Goal: Information Seeking & Learning: Learn about a topic

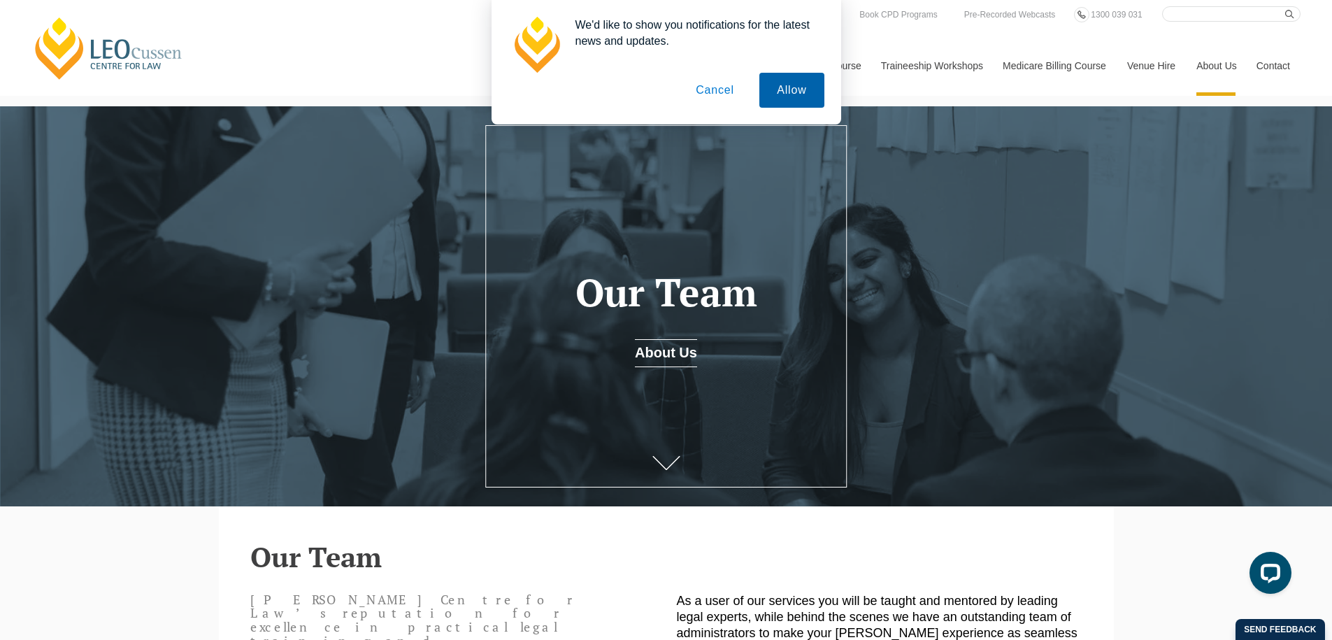
click at [785, 97] on button "Allow" at bounding box center [791, 90] width 64 height 35
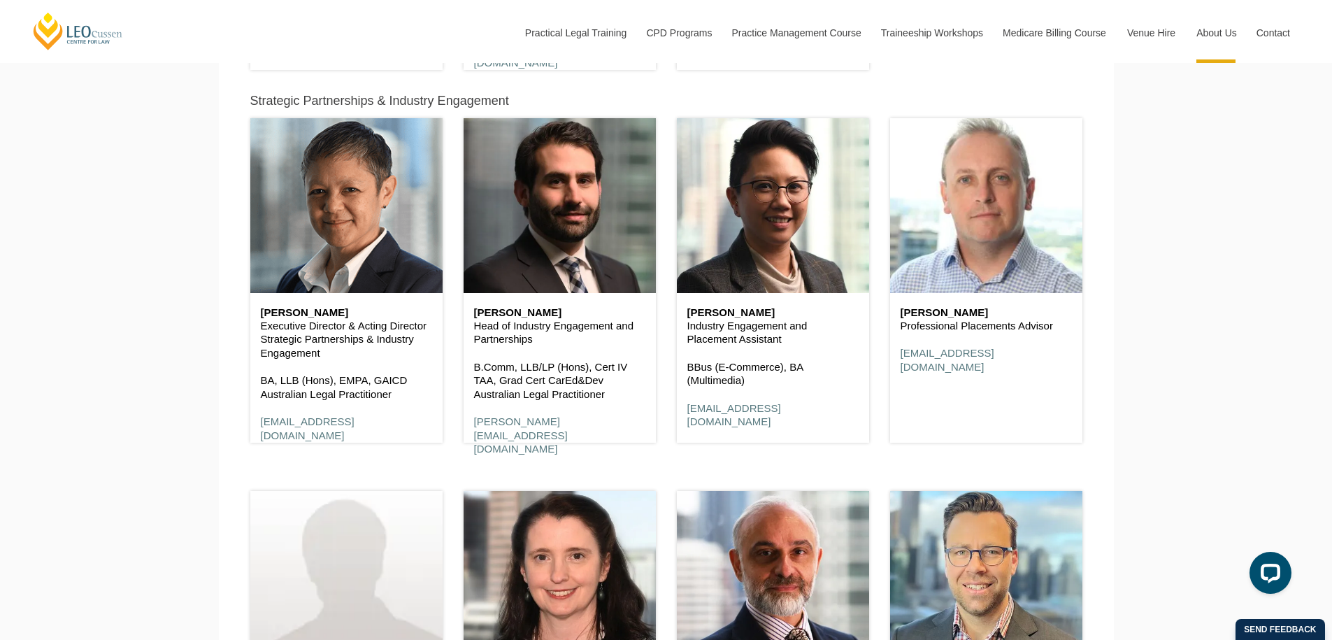
scroll to position [4304, 0]
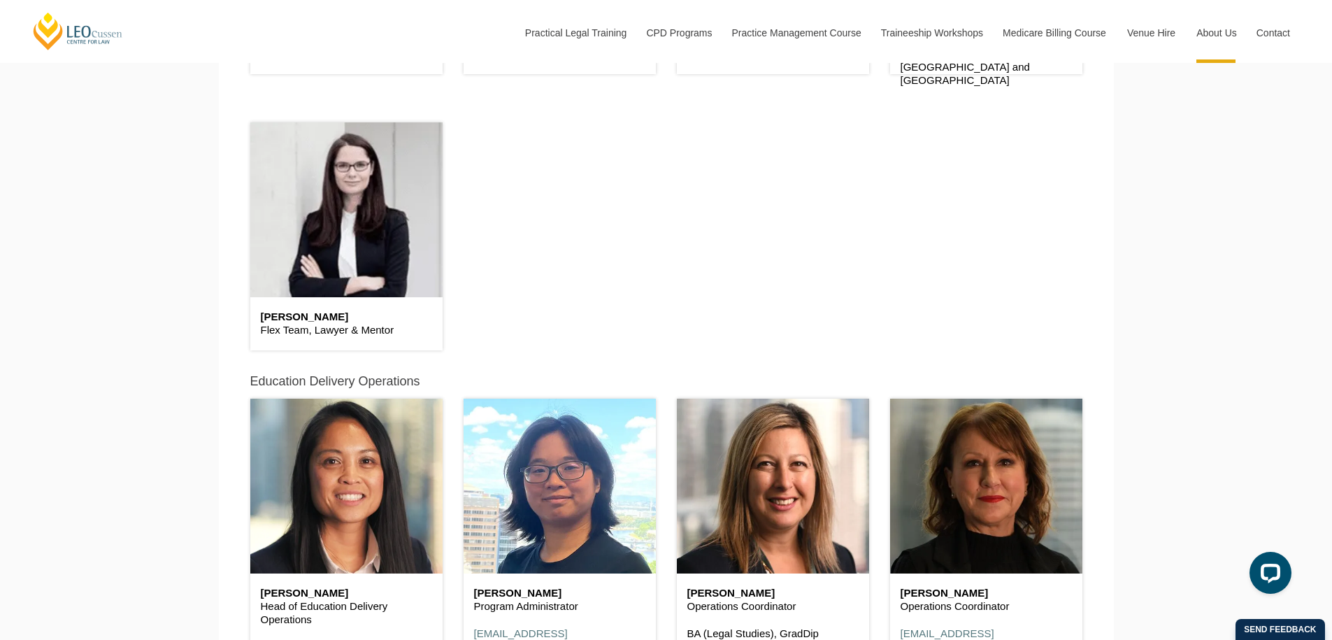
click at [304, 317] on h6 "Sally Whiteman" at bounding box center [346, 317] width 171 height 12
click at [338, 251] on header at bounding box center [346, 209] width 192 height 175
click at [313, 343] on div "Sally Whiteman Flex Team, Lawyer & Mentor" at bounding box center [346, 323] width 192 height 53
click at [310, 331] on p "Flex Team, Lawyer & Mentor" at bounding box center [346, 330] width 171 height 14
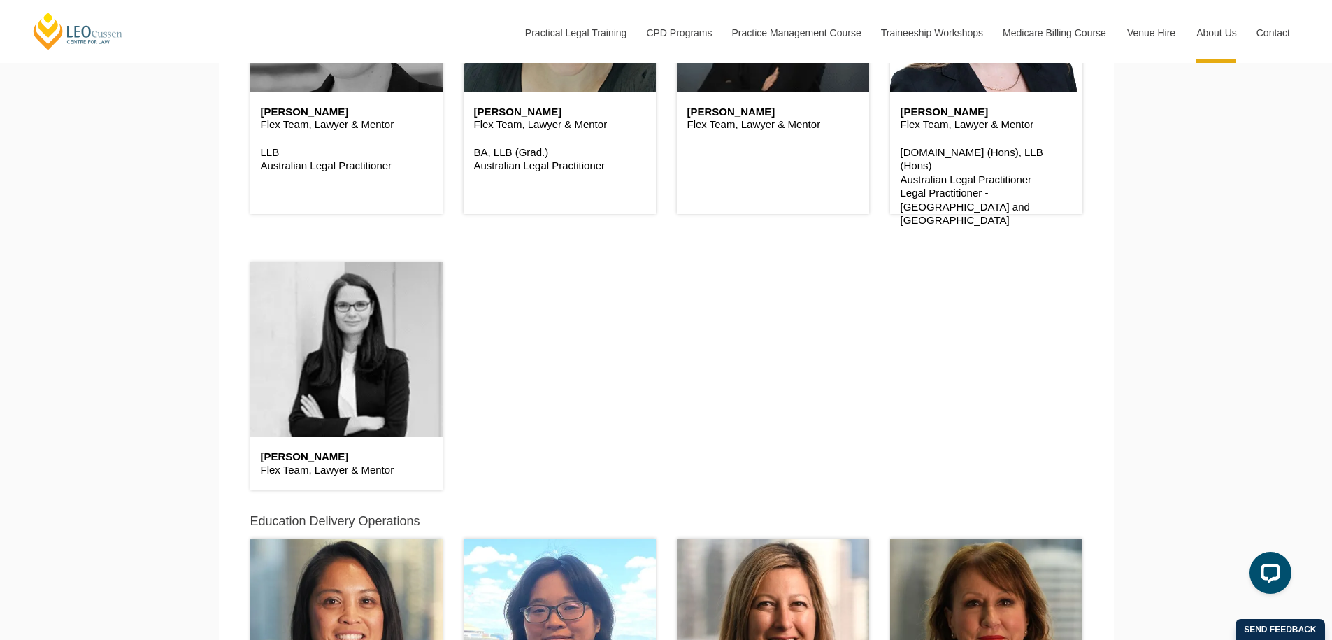
click at [325, 297] on header at bounding box center [346, 349] width 192 height 175
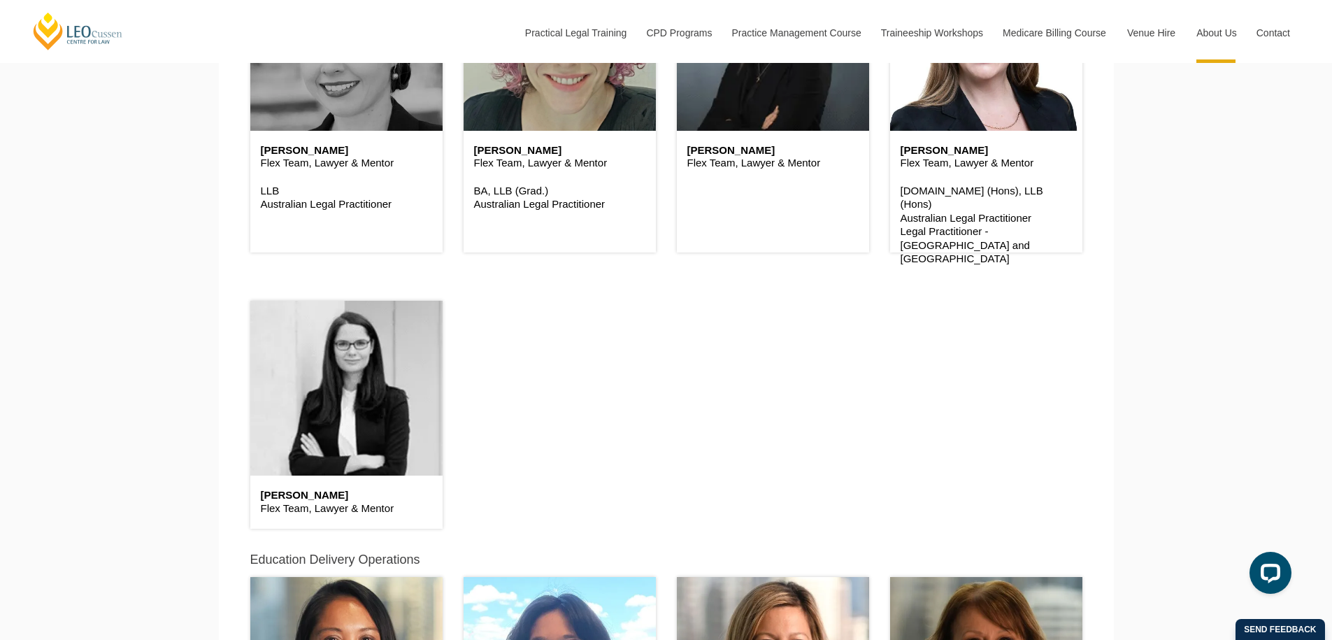
scroll to position [4094, 0]
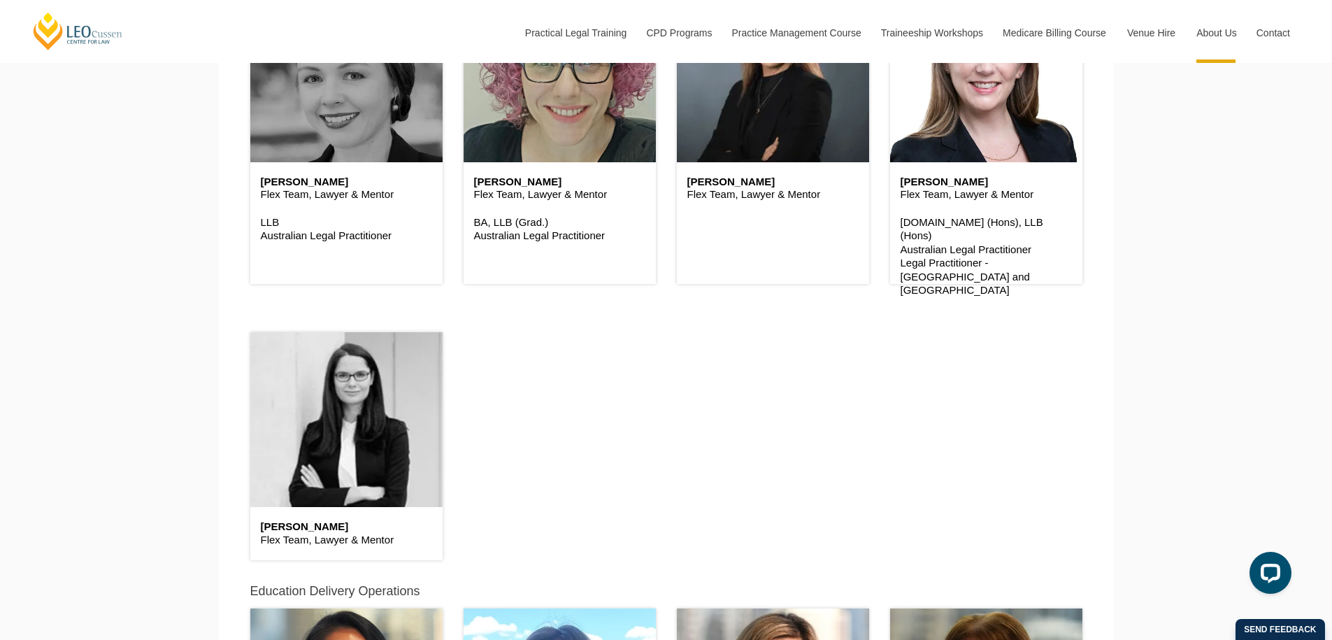
click at [329, 338] on header at bounding box center [346, 419] width 192 height 175
click at [305, 348] on header at bounding box center [346, 419] width 192 height 175
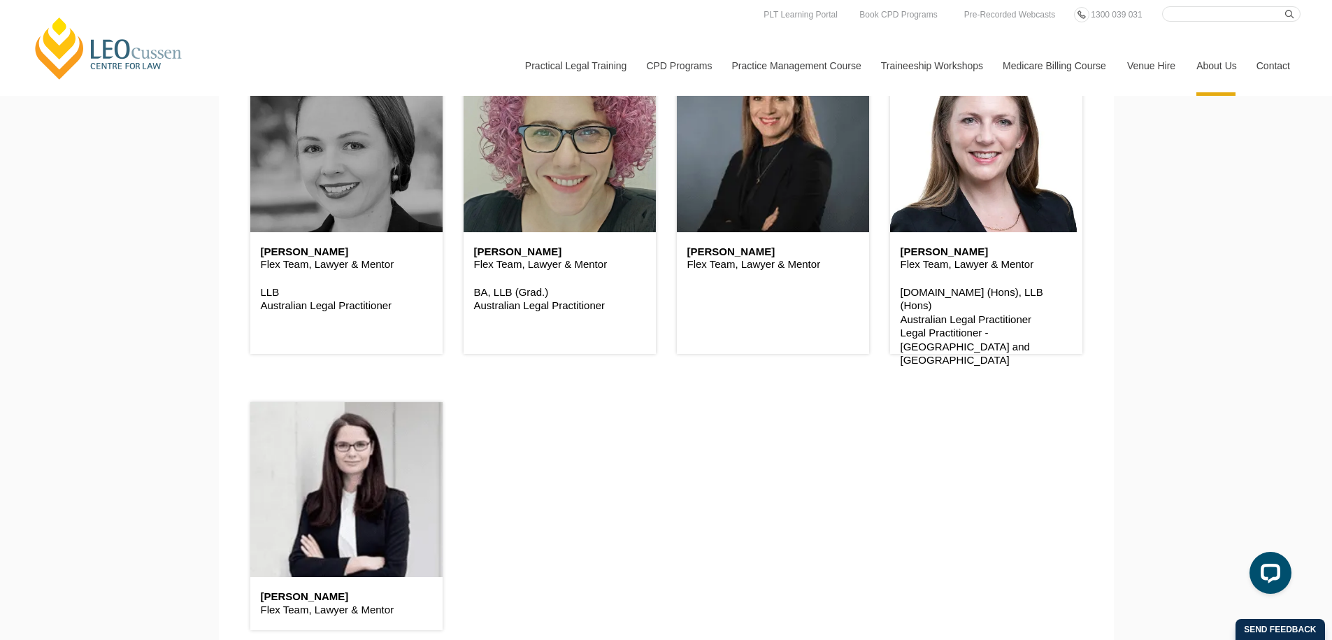
scroll to position [3954, 0]
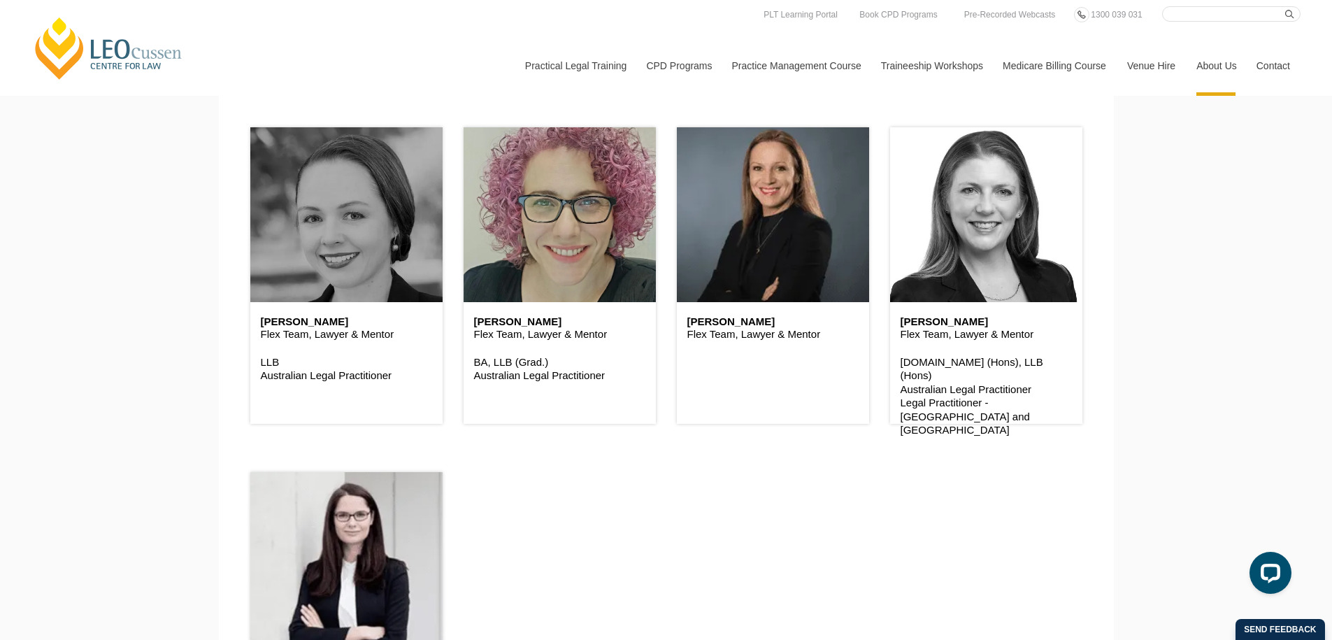
click at [949, 249] on header at bounding box center [986, 214] width 192 height 175
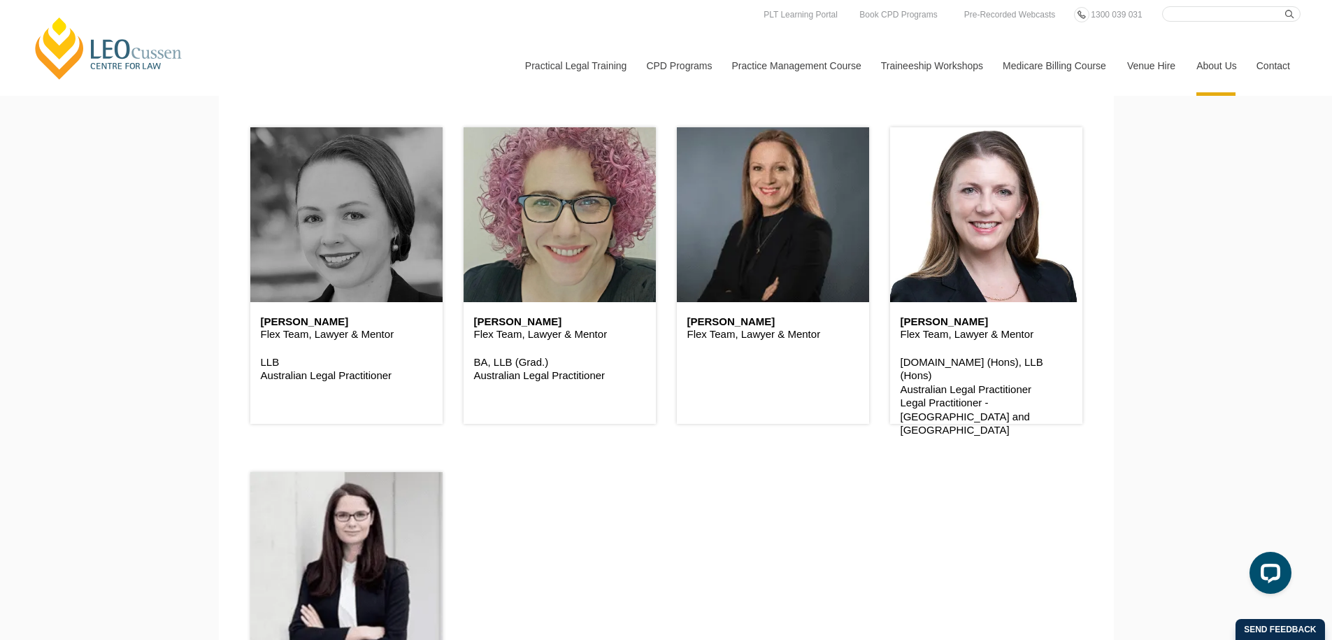
click at [949, 324] on h6 "[PERSON_NAME]" at bounding box center [985, 322] width 171 height 12
click at [358, 289] on header at bounding box center [346, 214] width 192 height 175
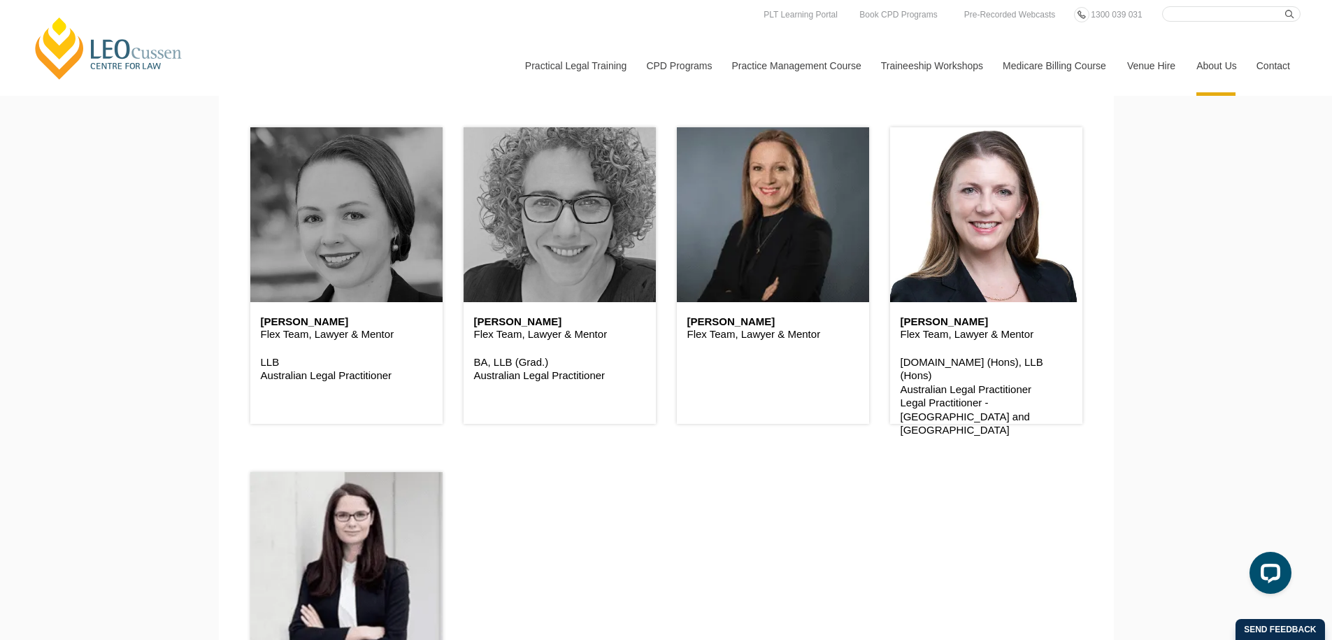
click at [584, 273] on header at bounding box center [559, 214] width 192 height 175
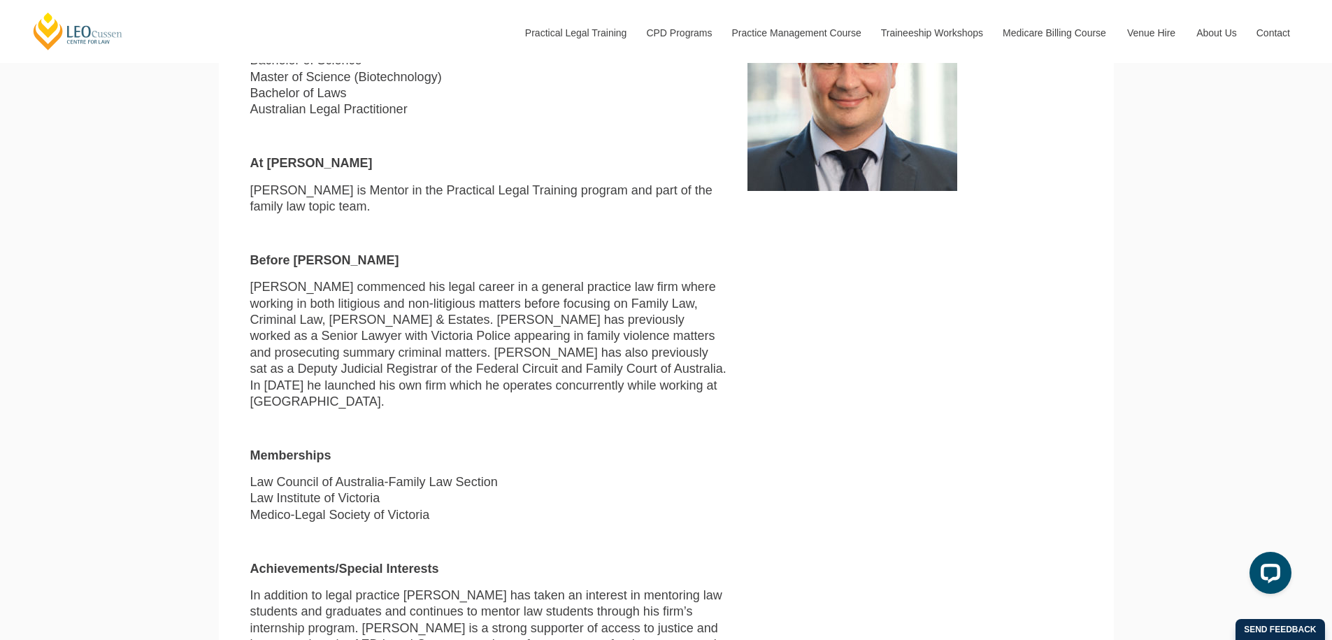
scroll to position [629, 0]
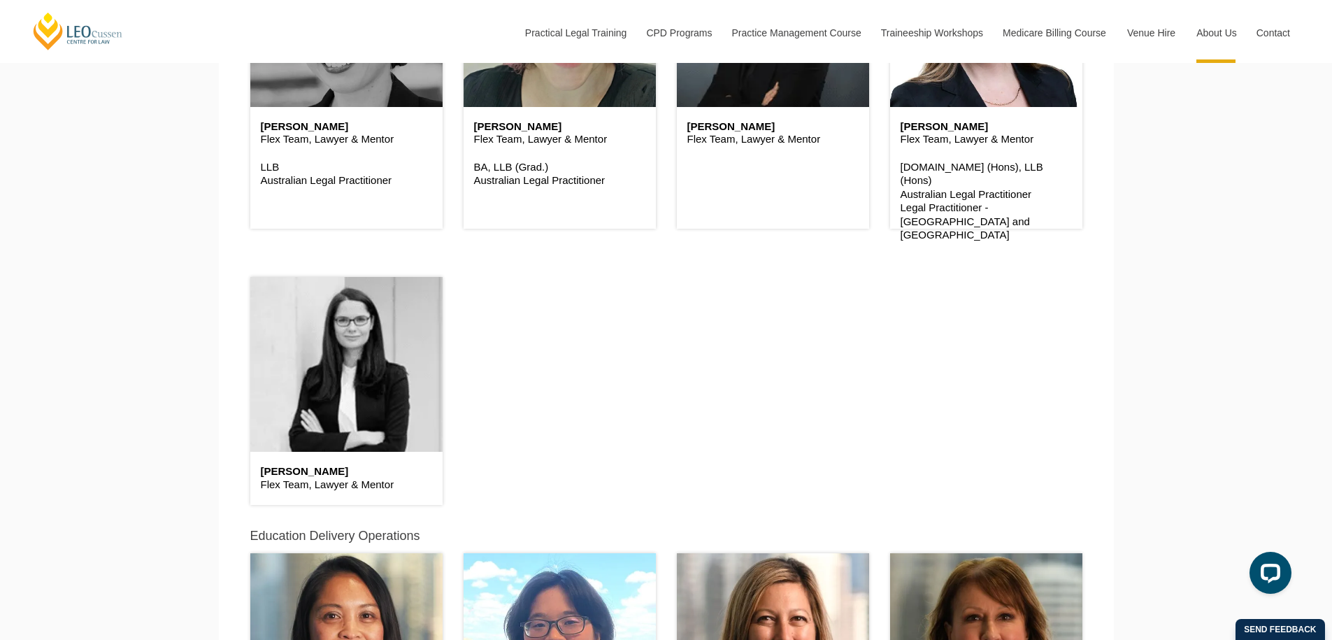
scroll to position [4164, 0]
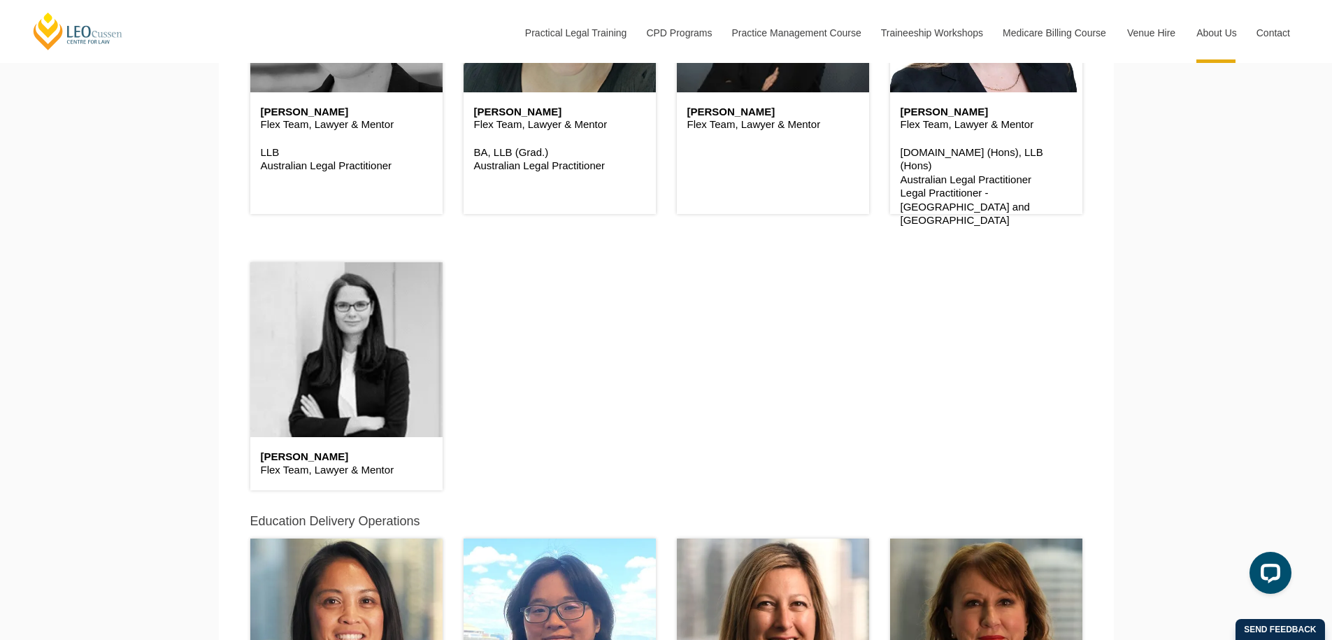
click at [354, 363] on header at bounding box center [346, 349] width 192 height 175
click at [324, 349] on header at bounding box center [346, 349] width 192 height 175
click at [314, 466] on p "Flex Team, Lawyer & Mentor" at bounding box center [346, 470] width 171 height 14
click at [314, 463] on h6 "Sally Whiteman" at bounding box center [346, 457] width 171 height 12
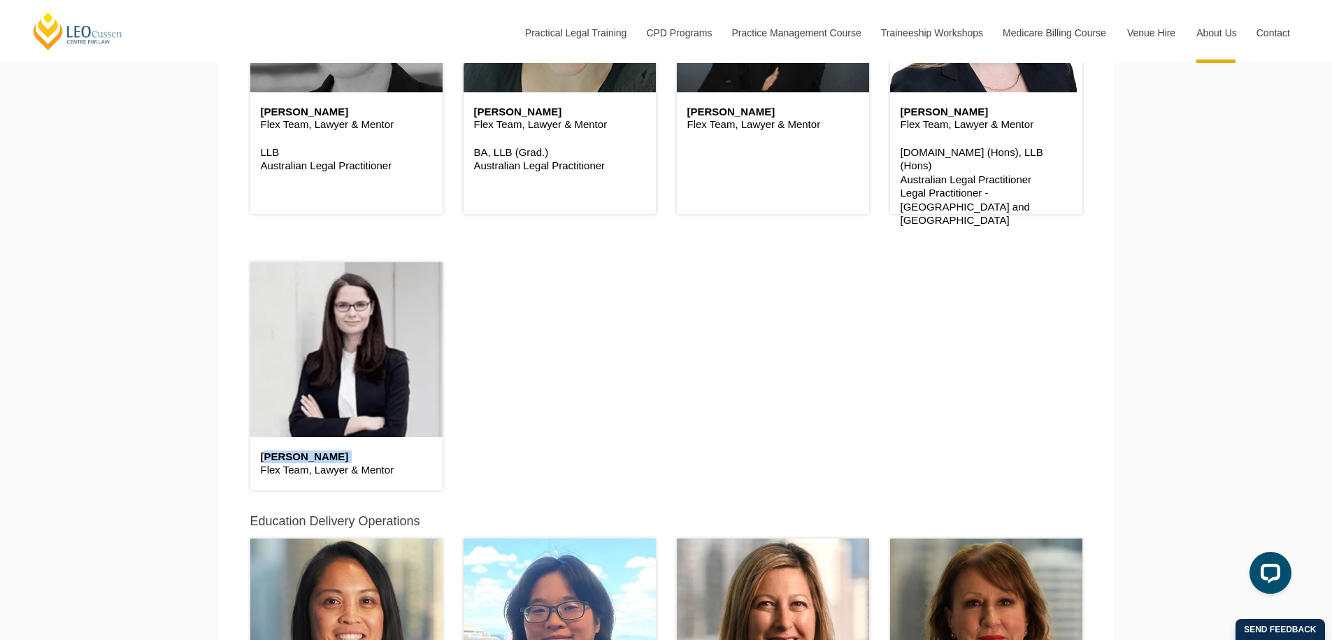
click at [314, 463] on h6 "Sally Whiteman" at bounding box center [346, 457] width 171 height 12
click at [347, 369] on header at bounding box center [346, 349] width 192 height 175
